Goal: Find specific page/section: Find specific page/section

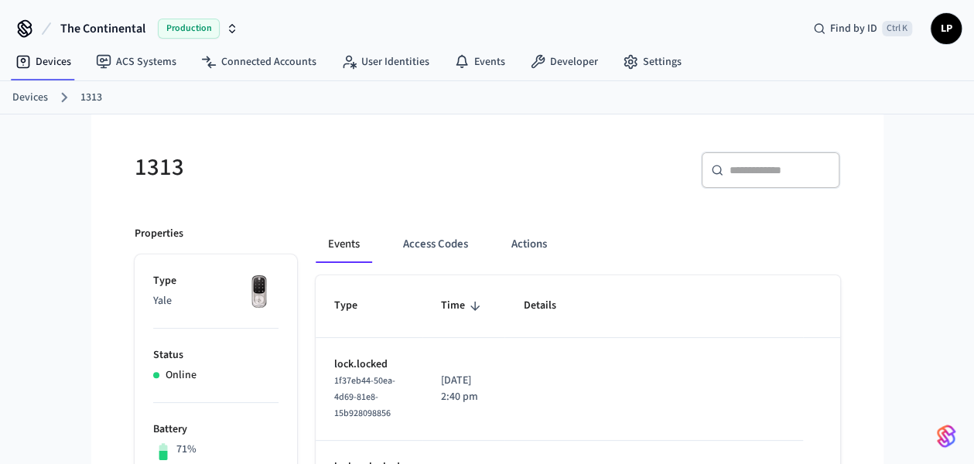
click at [30, 94] on link "Devices" at bounding box center [30, 98] width 36 height 16
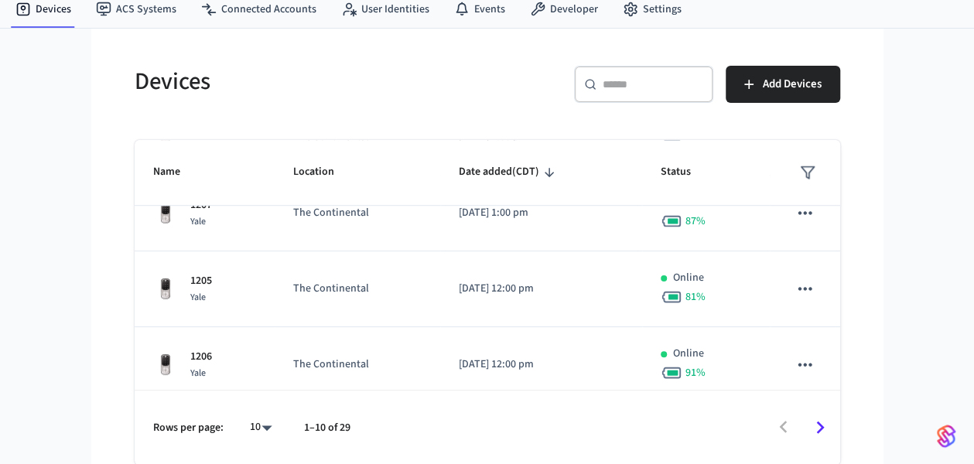
scroll to position [571, 0]
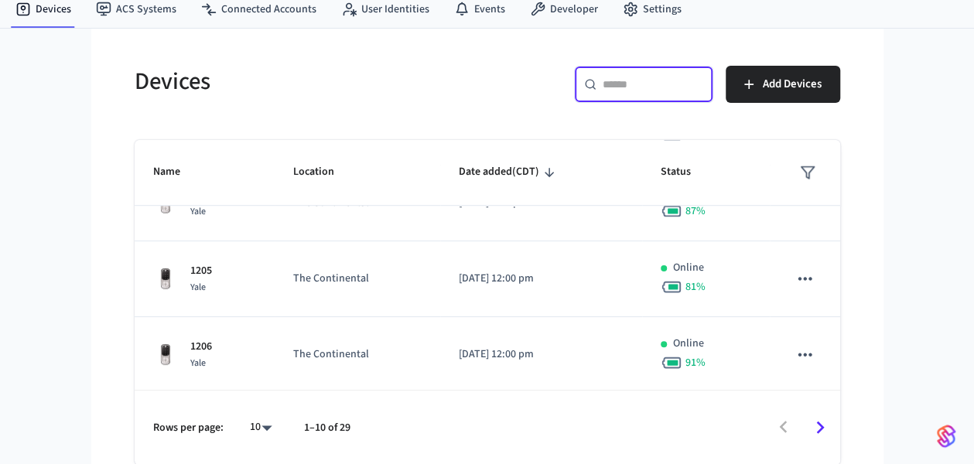
click at [639, 89] on input "text" at bounding box center [652, 84] width 101 height 15
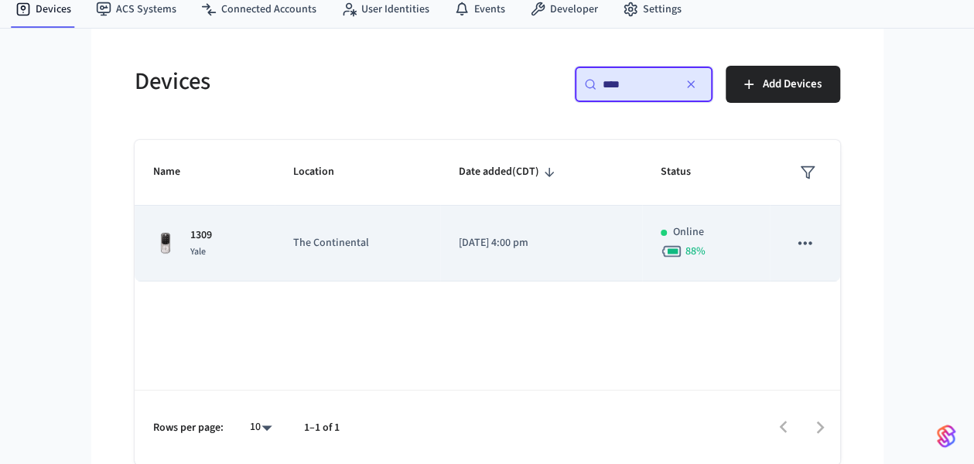
type input "****"
click at [234, 277] on td "1309 Yale" at bounding box center [205, 244] width 141 height 76
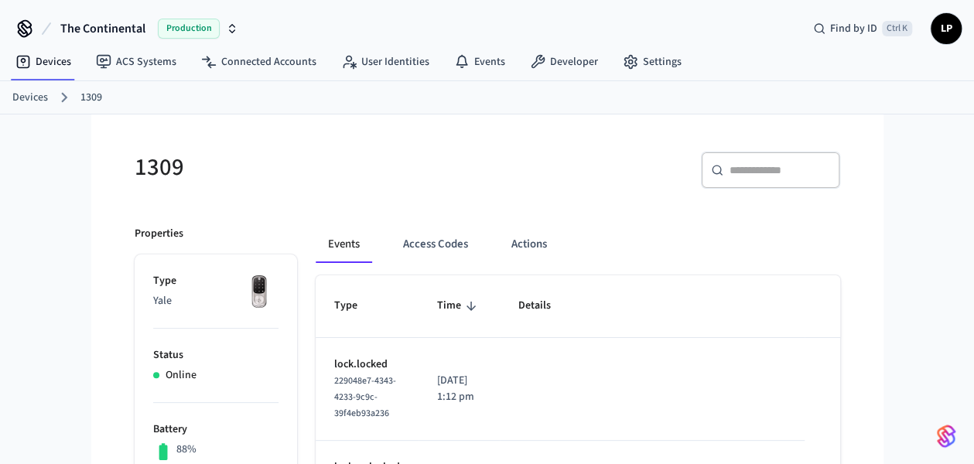
click at [478, 169] on div "​ ​" at bounding box center [659, 167] width 362 height 68
